Goal: Find specific page/section: Find specific page/section

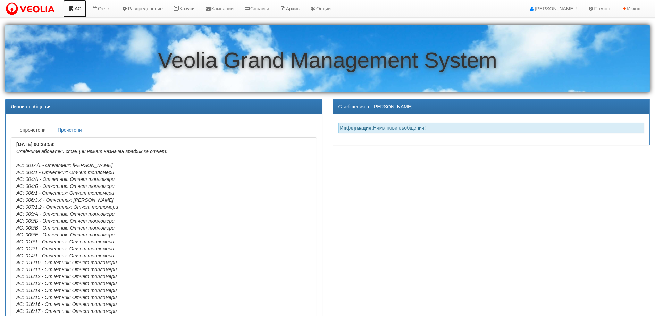
click at [77, 8] on link "АС" at bounding box center [74, 8] width 23 height 17
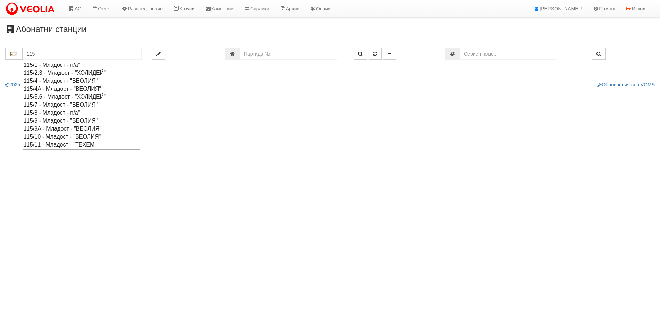
click at [44, 144] on div "115/11 - Младост - "ТЕХЕМ"" at bounding box center [82, 145] width 116 height 8
type input "115/11 - Младост - "ТЕХЕМ""
